Goal: Communication & Community: Answer question/provide support

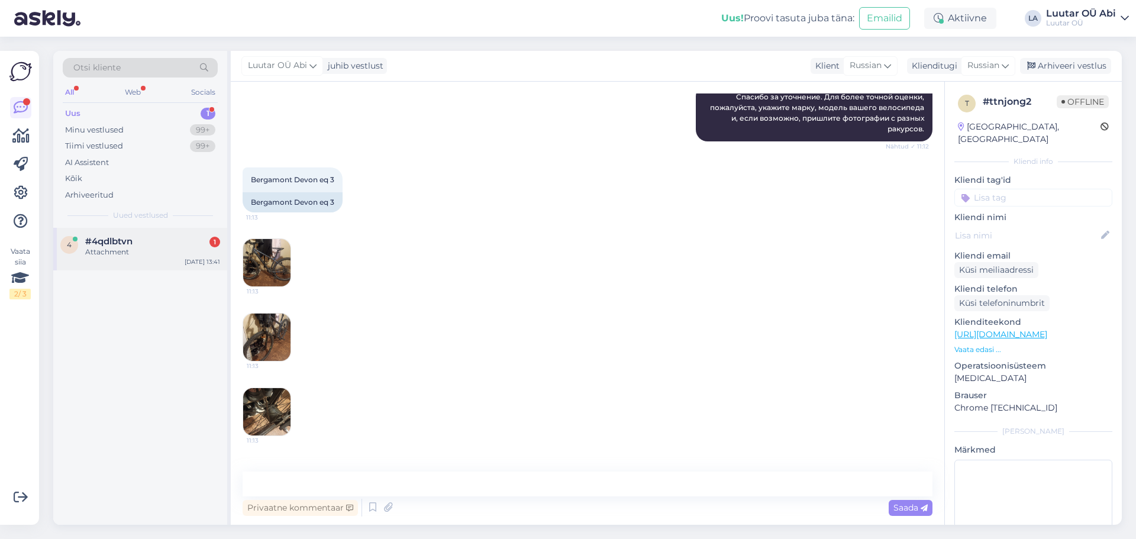
click at [144, 266] on div "4 #4qdlbtvn 1 Attachment [DATE] 13:41" at bounding box center [140, 249] width 174 height 43
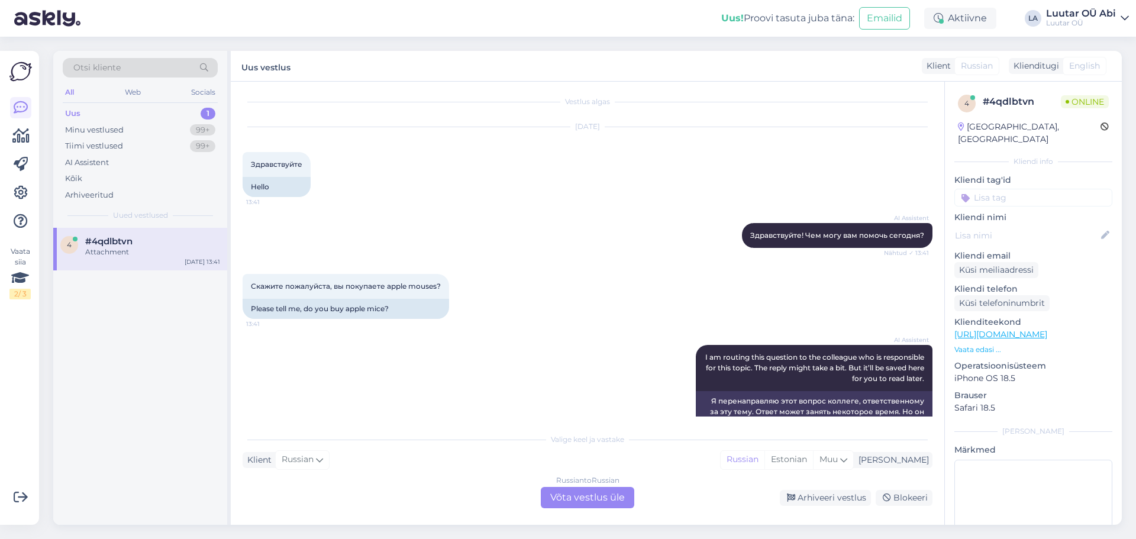
scroll to position [193, 0]
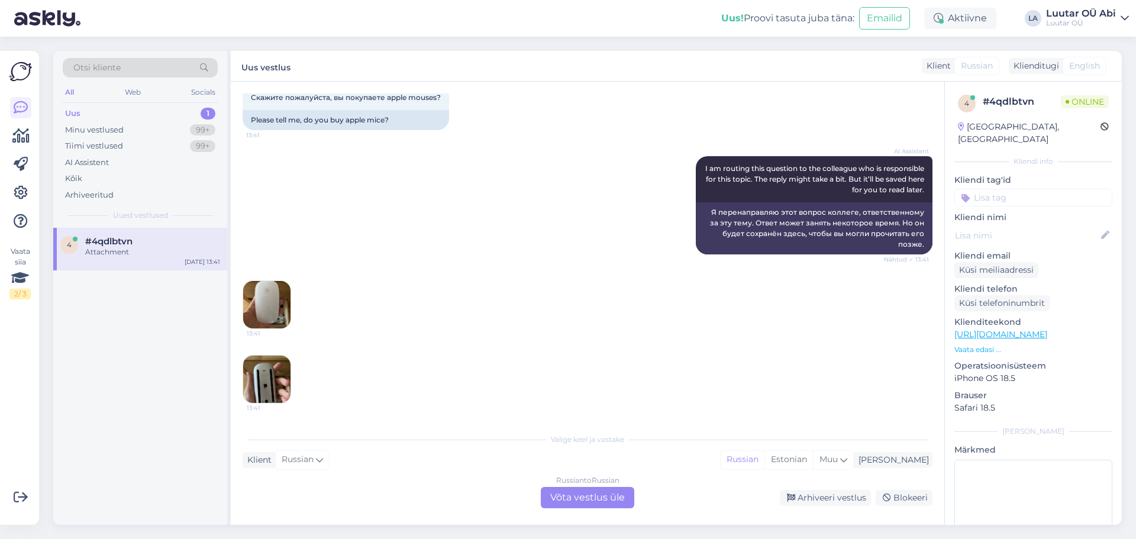
click at [282, 317] on img at bounding box center [266, 304] width 47 height 47
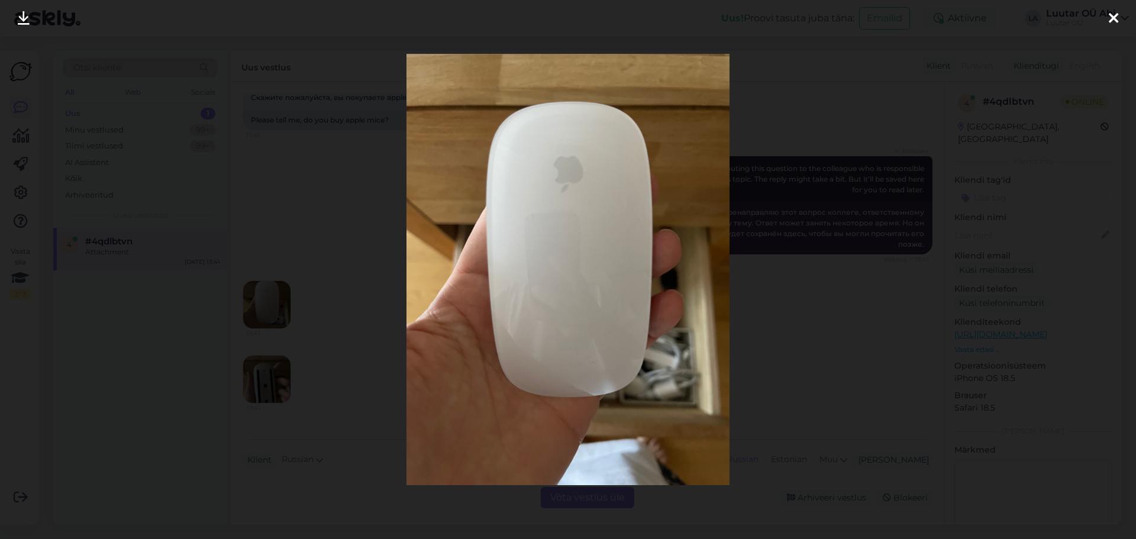
click at [25, 20] on icon at bounding box center [24, 18] width 12 height 15
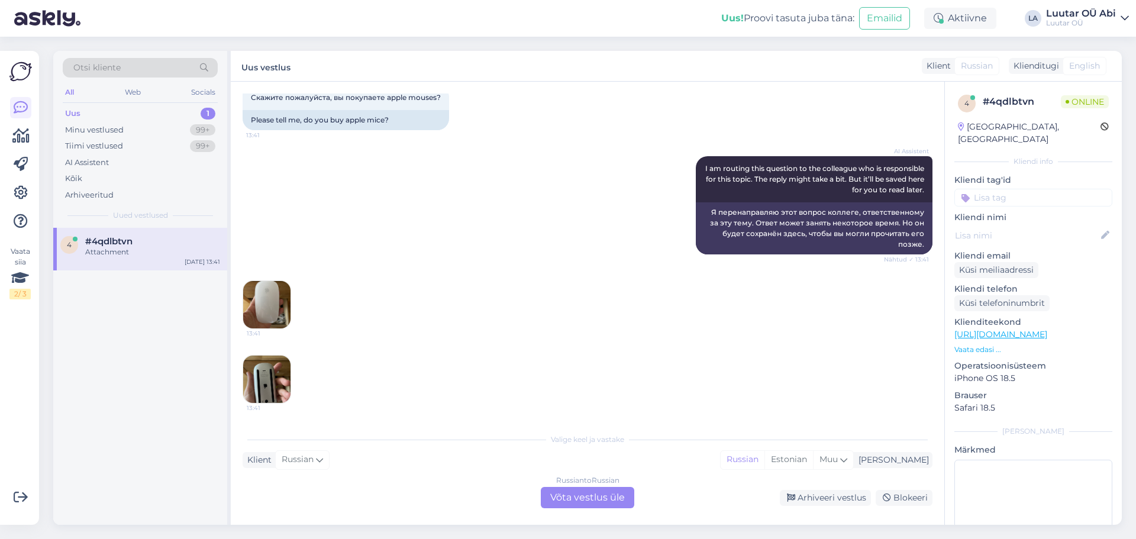
click at [276, 385] on img at bounding box center [266, 379] width 47 height 47
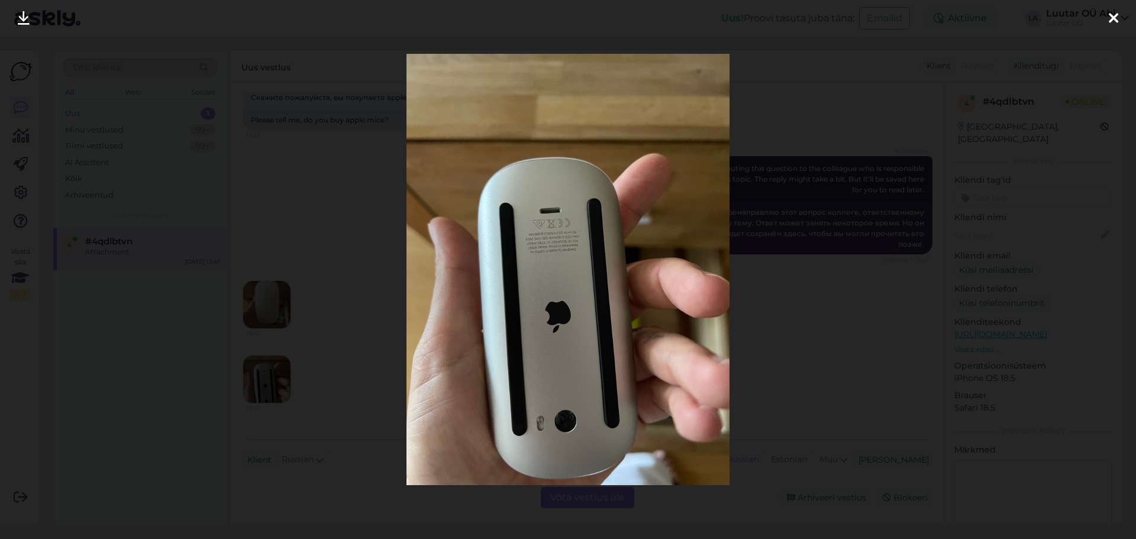
click at [23, 26] on icon at bounding box center [24, 18] width 12 height 15
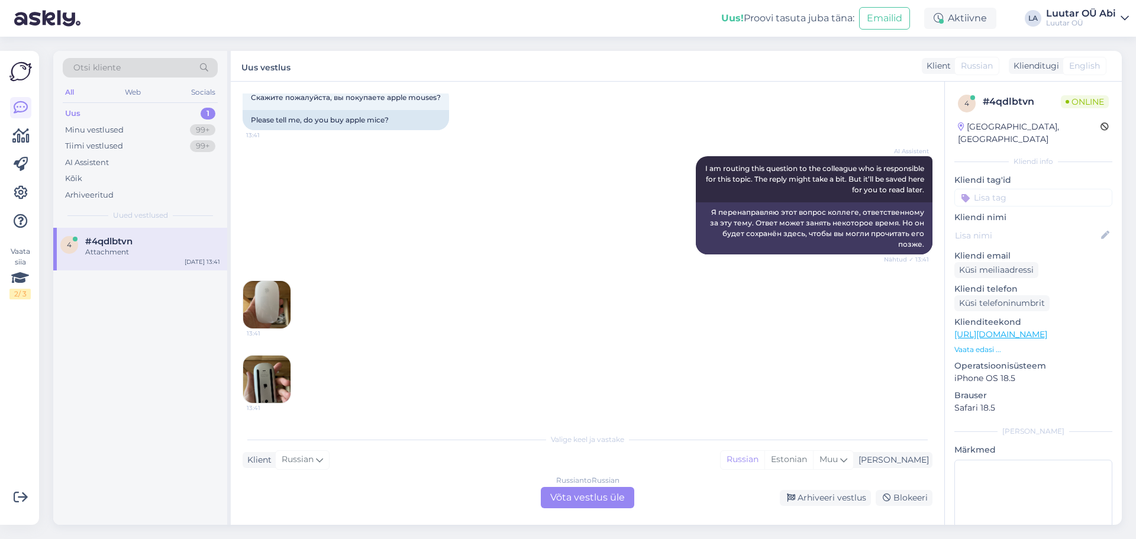
click at [572, 504] on div "Russian to Russian Võta vestlus üle" at bounding box center [587, 497] width 93 height 21
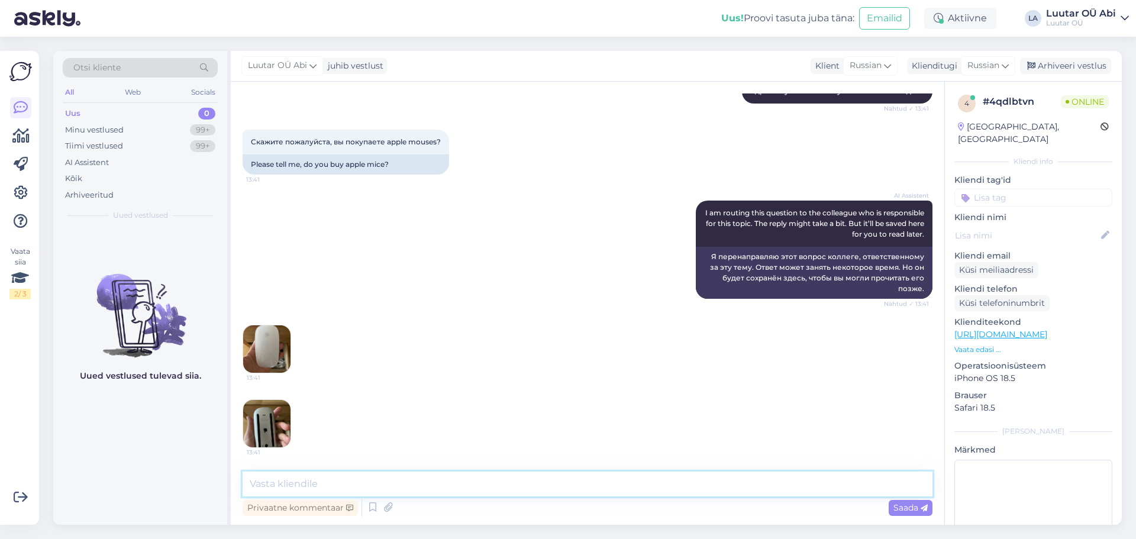
click at [556, 492] on textarea at bounding box center [588, 484] width 690 height 25
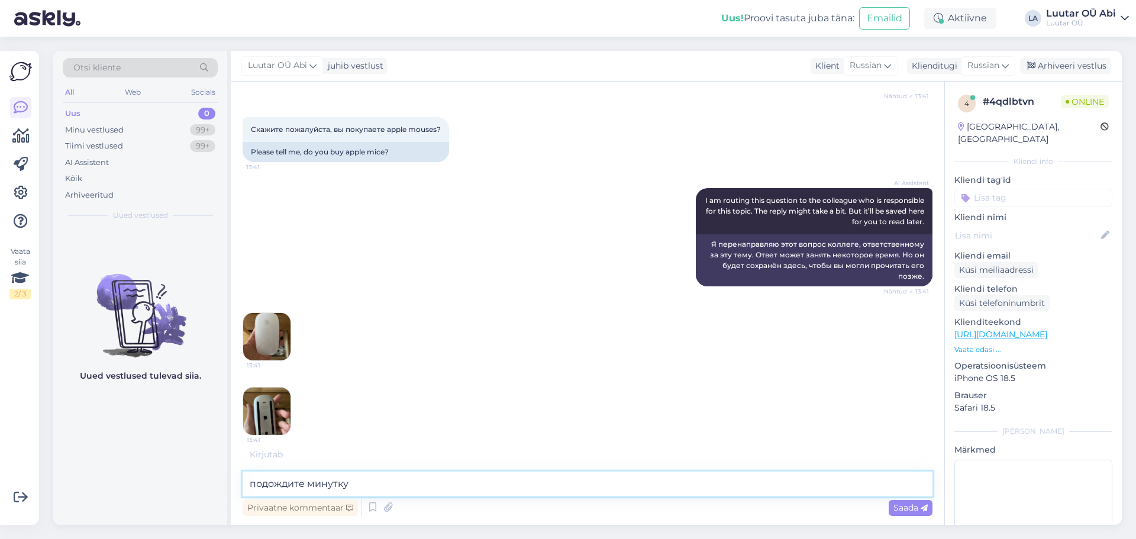
type textarea "подождите минутку"
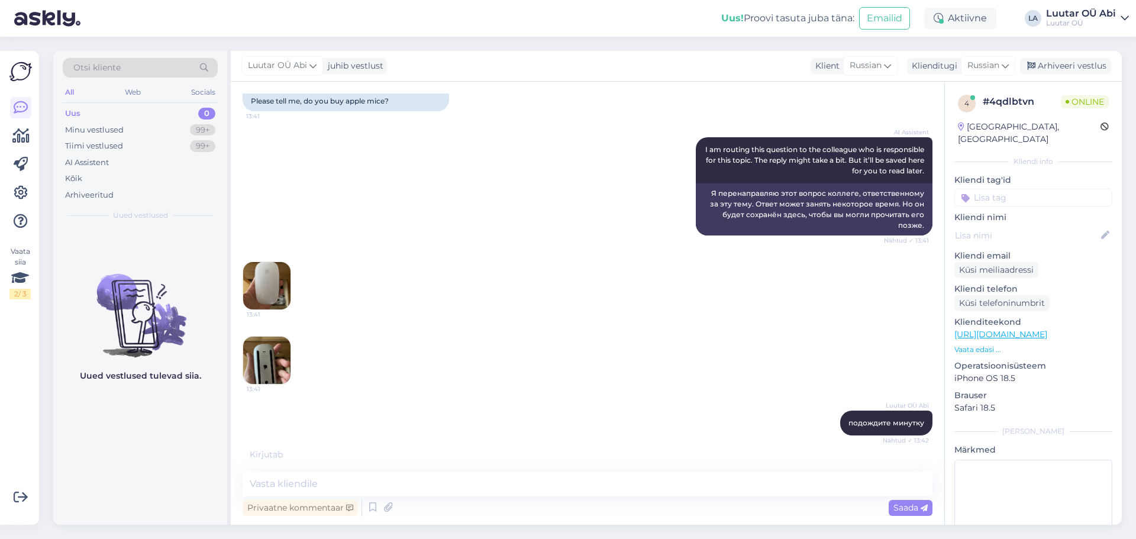
scroll to position [199, 0]
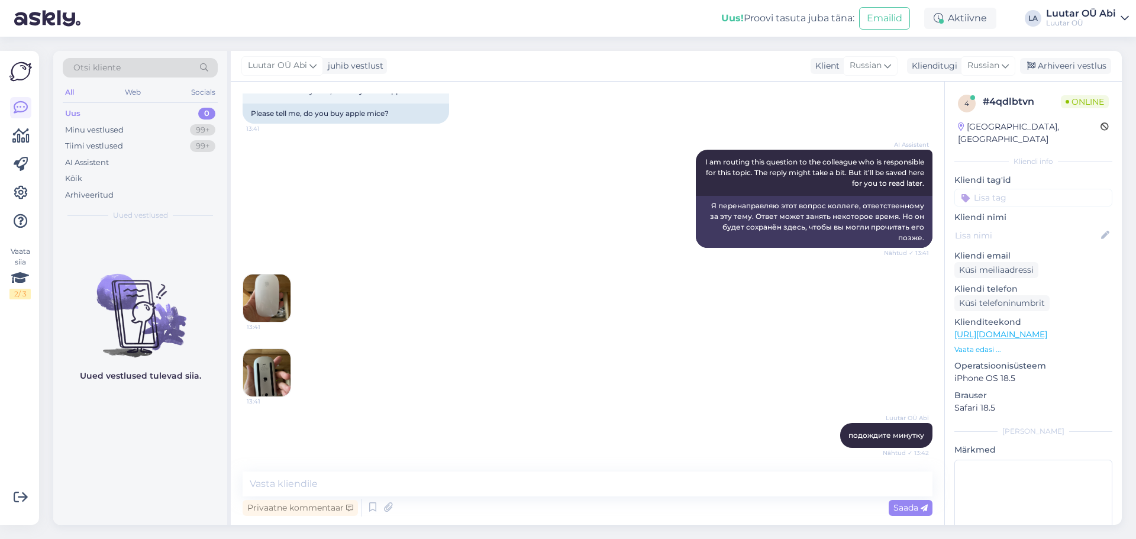
click at [427, 340] on div "13:41 13:41" at bounding box center [588, 335] width 690 height 149
click at [372, 486] on textarea at bounding box center [588, 484] width 690 height 25
type textarea "до 30 можем предложить"
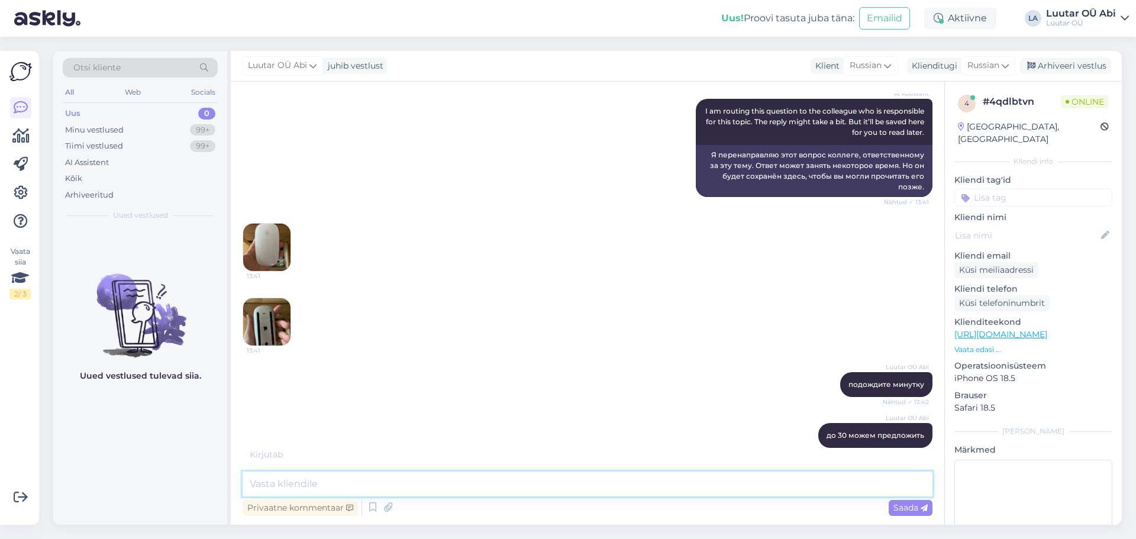
scroll to position [301, 0]
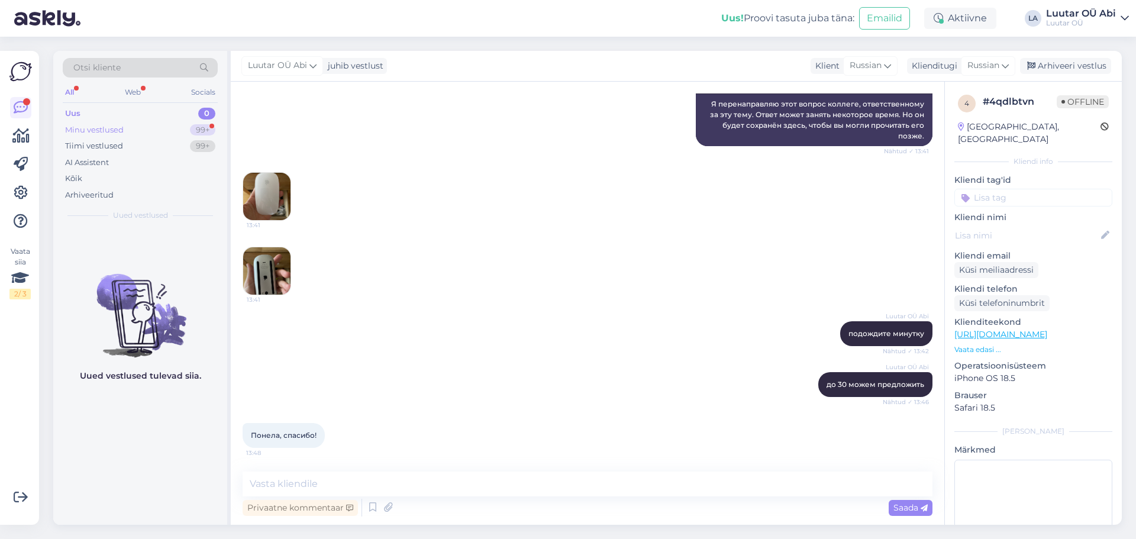
click at [138, 127] on div "Minu vestlused 99+" at bounding box center [140, 130] width 155 height 17
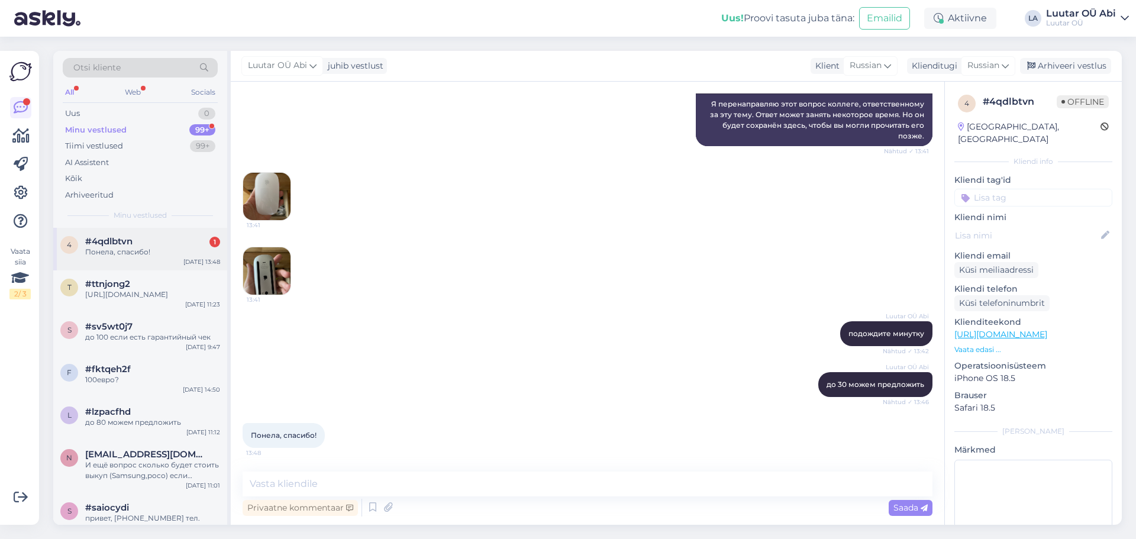
click at [189, 247] on div "Понела, спасибо!" at bounding box center [152, 252] width 135 height 11
click at [598, 246] on div "13:41 13:41" at bounding box center [588, 233] width 690 height 149
click at [178, 98] on div "All Web Socials" at bounding box center [140, 94] width 155 height 18
click at [171, 108] on div "Uus 1" at bounding box center [140, 113] width 155 height 17
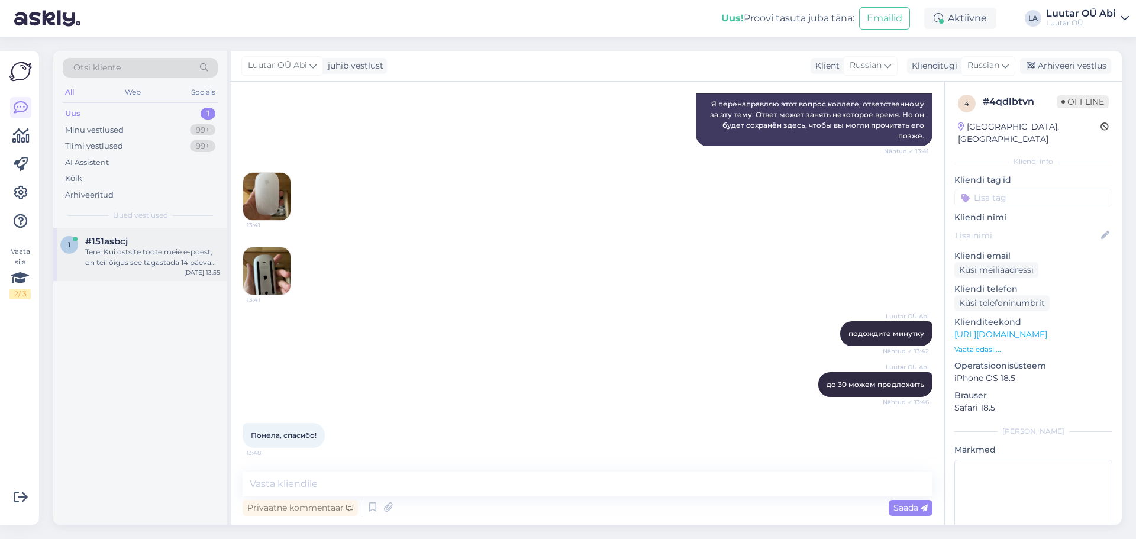
click at [160, 236] on div "#151asbcj" at bounding box center [152, 241] width 135 height 11
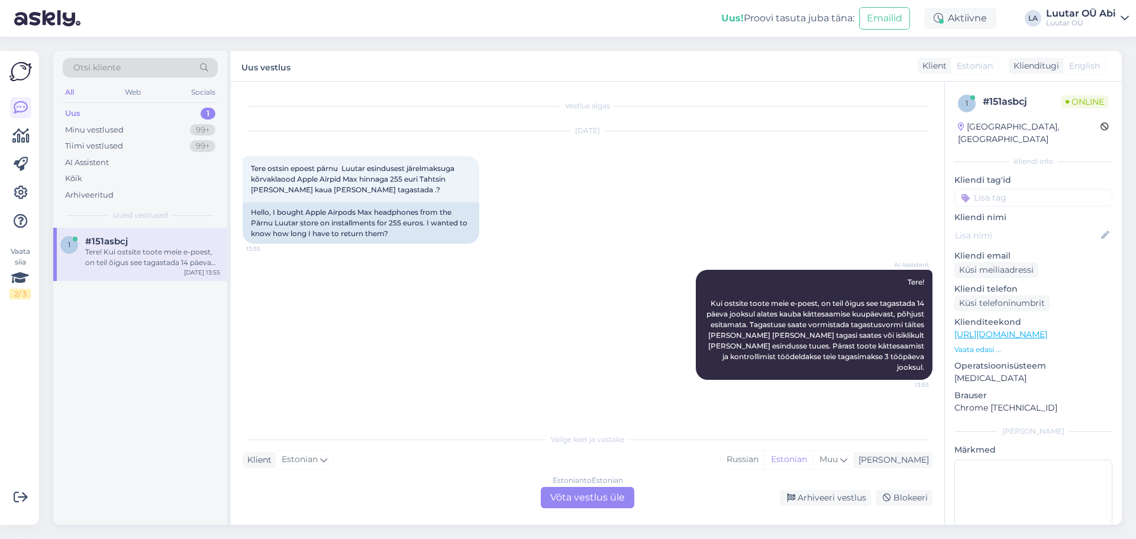
click at [557, 495] on div "Estonian to Estonian Võta vestlus üle" at bounding box center [587, 497] width 93 height 21
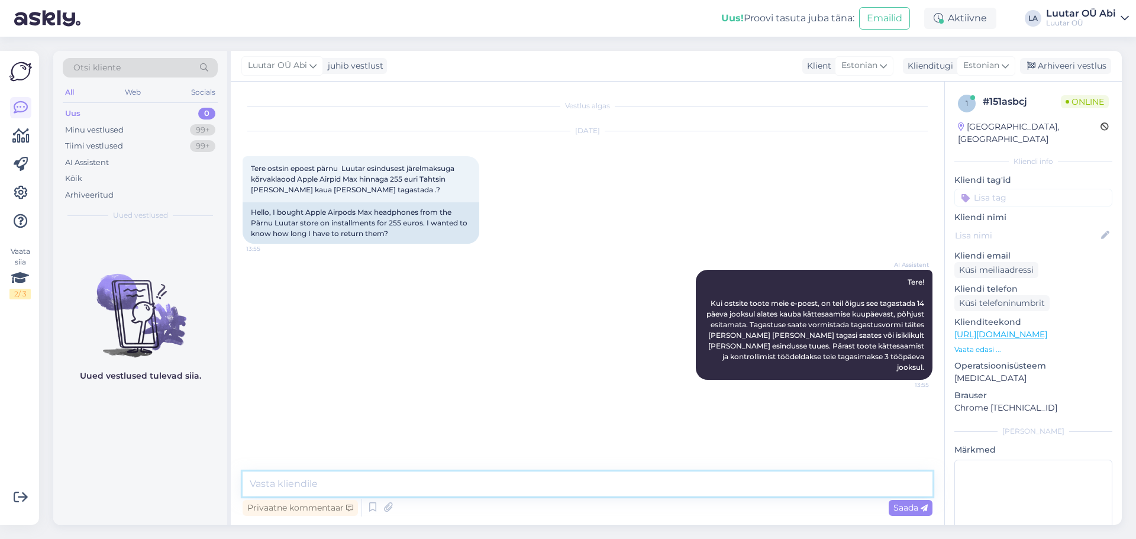
click at [483, 489] on textarea at bounding box center [588, 484] width 690 height 25
type textarea "з"
type textarea "p"
type textarea "tagastada võib 14 päeva jooksul [PERSON_NAME] pakki kätte saamist"
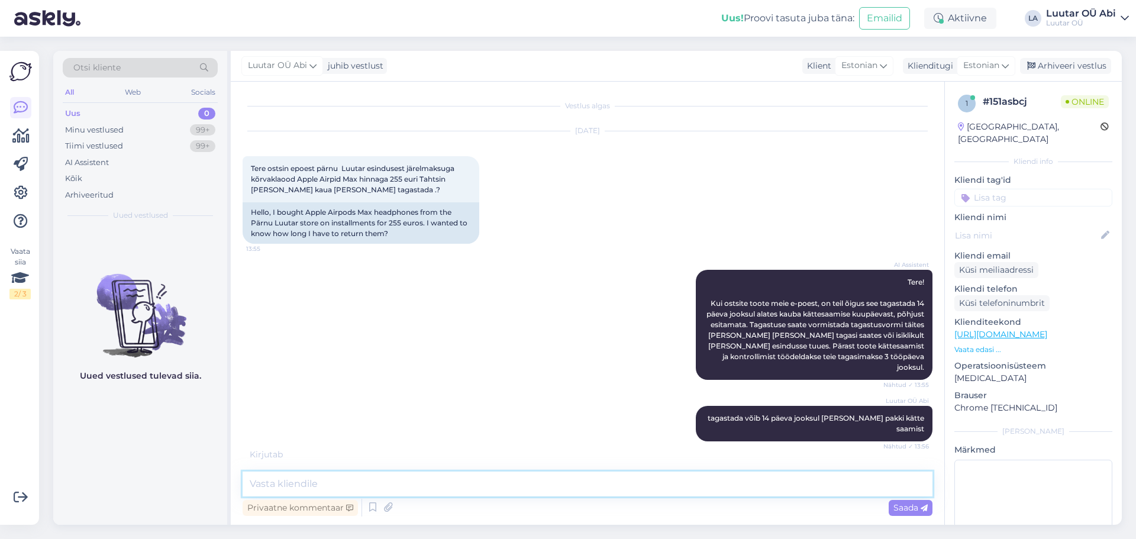
scroll to position [34, 0]
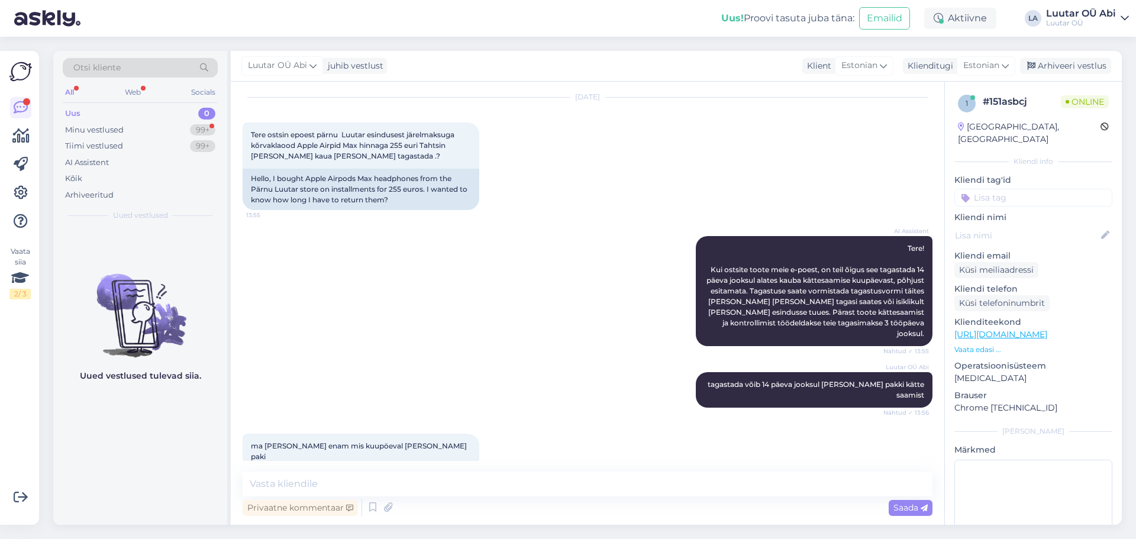
click at [425, 331] on div "AI Assistent Tere! Kui ostsite toote meie e-poest, on teil õigus see tagastada …" at bounding box center [588, 291] width 690 height 136
click at [489, 224] on div "AI Assistent Tere! Kui ostsite toote meie e-poest, on teil õigus see tagastada …" at bounding box center [588, 291] width 690 height 136
click at [391, 486] on textarea at bounding box center [588, 484] width 690 height 25
type textarea "[PERSON_NAME] on teil toote seerianumber"
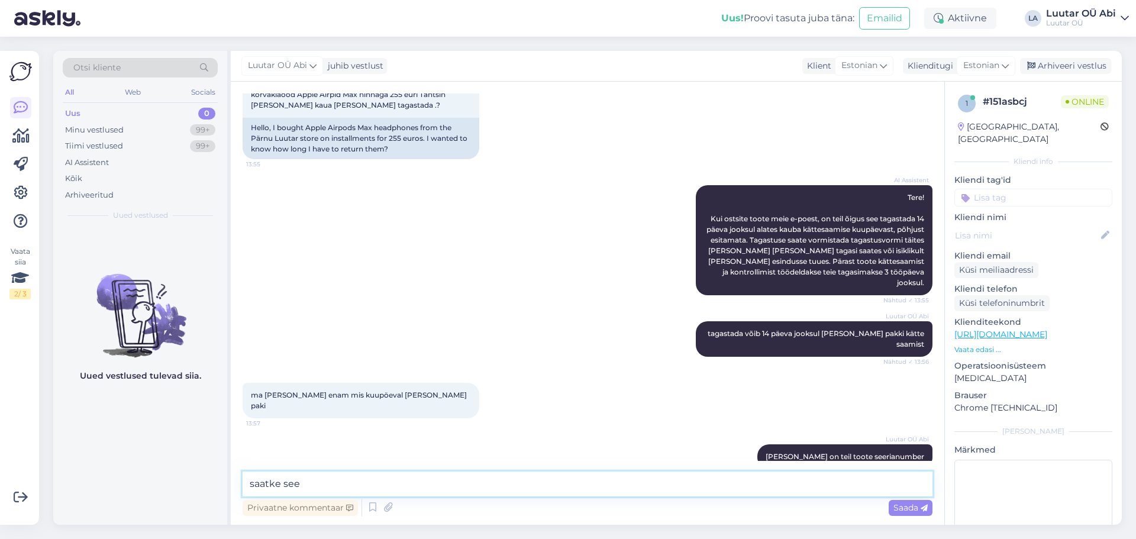
type textarea "saatke see"
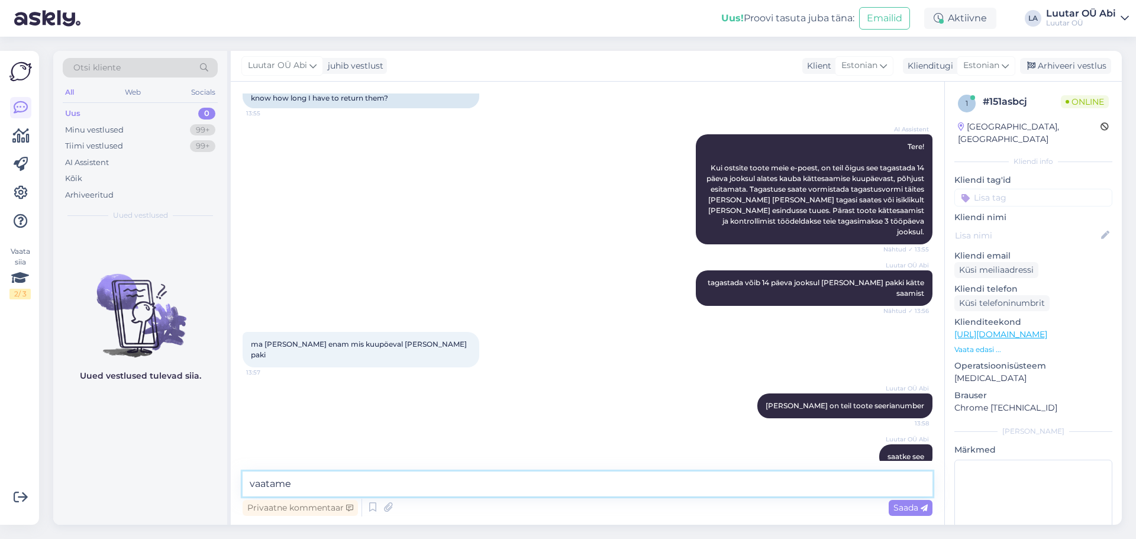
type textarea "vaatame"
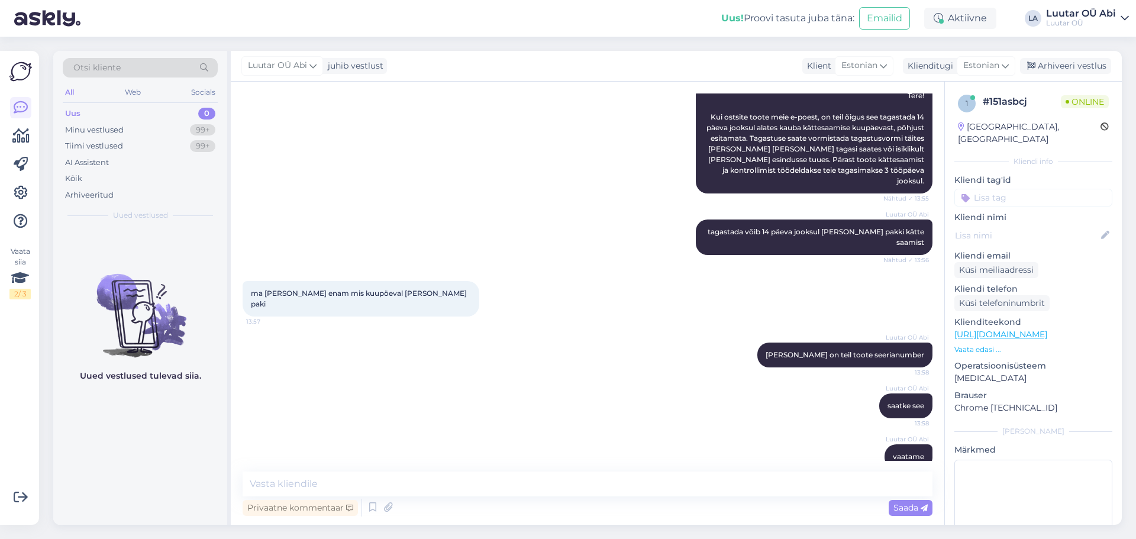
click at [570, 189] on div "AI Assistent Tere! Kui ostsite toote meie e-poest, on teil õigus see tagastada …" at bounding box center [588, 138] width 690 height 136
click at [537, 289] on div "ma [PERSON_NAME] enam mis kuupöeval [PERSON_NAME] paki 13:57" at bounding box center [588, 299] width 690 height 62
click at [471, 330] on div "Luutar OÜ Abi [PERSON_NAME] on teil toote seerianumber 13:58" at bounding box center [588, 355] width 690 height 51
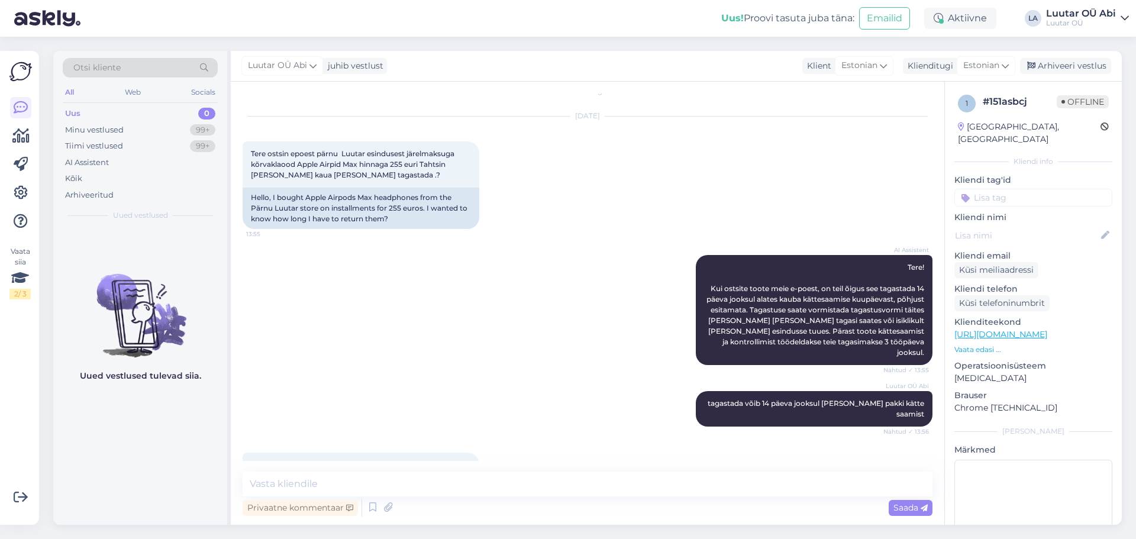
scroll to position [9, 0]
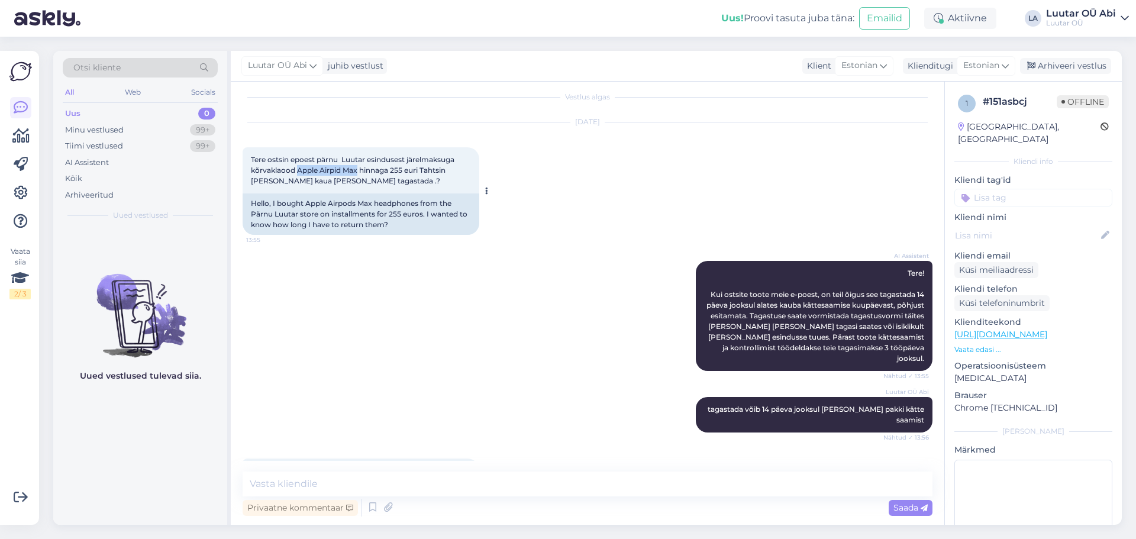
drag, startPoint x: 296, startPoint y: 168, endPoint x: 359, endPoint y: 170, distance: 62.1
click at [359, 170] on span "Tere ostsin epoest pärnu Luutar esindusest järelmaksuga kõrvaklaood Apple Airpi…" at bounding box center [353, 170] width 205 height 30
copy span "Apple Airpid Max"
click at [483, 362] on div "AI Assistent Tere! Kui ostsite toote meie e-poest, on teil õigus see tagastada …" at bounding box center [588, 316] width 690 height 136
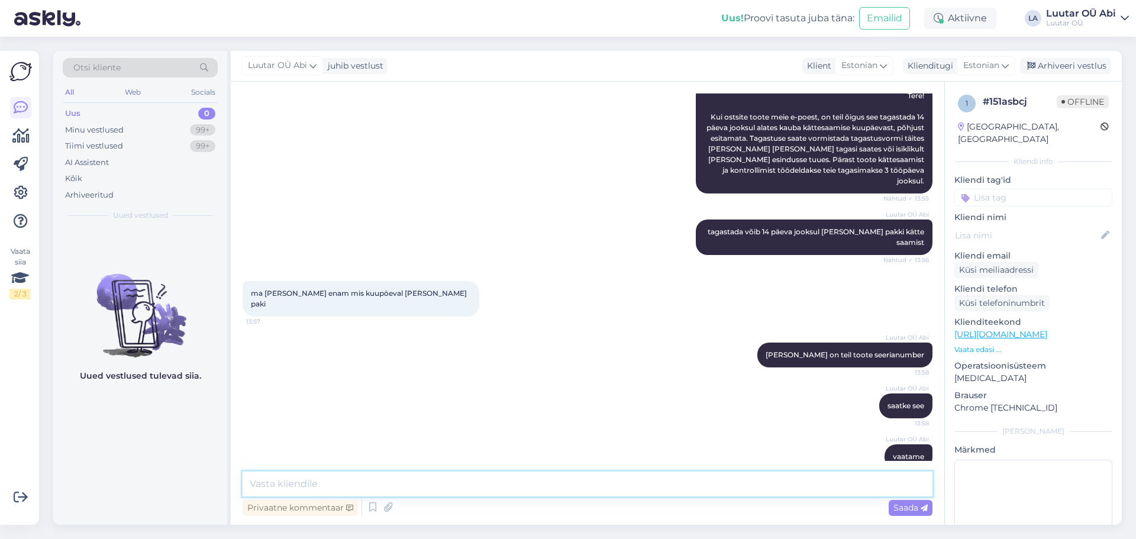
click at [458, 489] on textarea at bounding box center [588, 484] width 690 height 25
type textarea "t"
